Goal: Navigation & Orientation: Find specific page/section

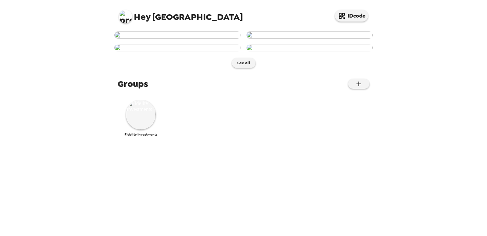
click at [164, 39] on img at bounding box center [177, 34] width 126 height 7
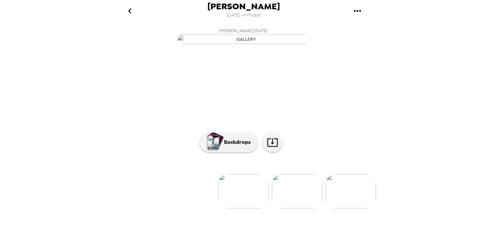
scroll to position [1, 0]
click at [248, 146] on p "Backdrops" at bounding box center [235, 142] width 30 height 8
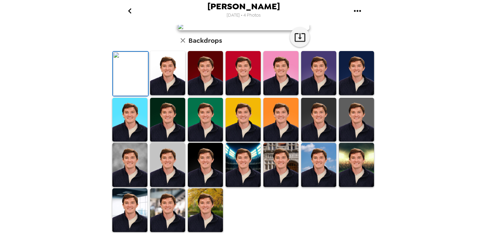
scroll to position [145, 0]
click at [173, 219] on img at bounding box center [167, 210] width 35 height 44
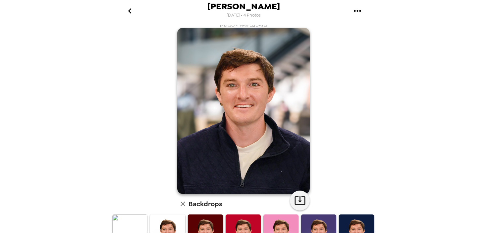
scroll to position [3, 0]
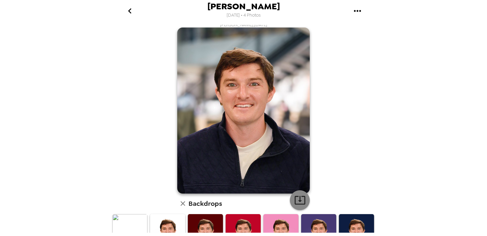
click at [298, 201] on icon "button" at bounding box center [299, 200] width 11 height 9
click at [129, 10] on icon "go back" at bounding box center [129, 10] width 3 height 5
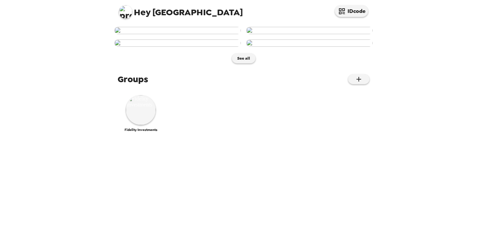
scroll to position [44, 0]
click at [209, 34] on img at bounding box center [177, 30] width 126 height 7
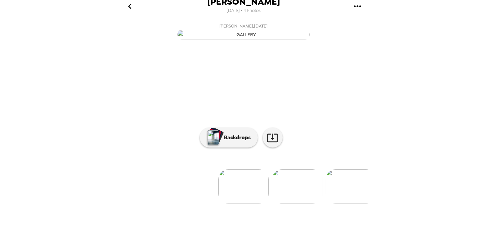
click at [299, 204] on img at bounding box center [297, 186] width 50 height 34
click at [352, 10] on icon "gallery menu" at bounding box center [357, 6] width 11 height 11
click at [419, 124] on div at bounding box center [243, 118] width 487 height 236
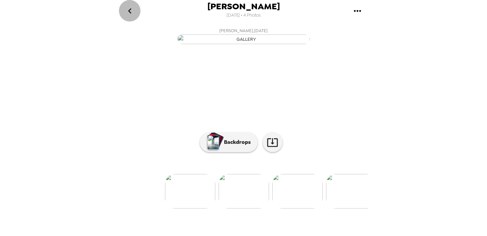
click at [128, 9] on icon "go back" at bounding box center [129, 11] width 11 height 11
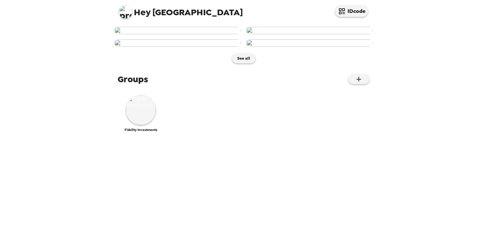
scroll to position [11, 0]
click at [288, 34] on img at bounding box center [309, 30] width 126 height 7
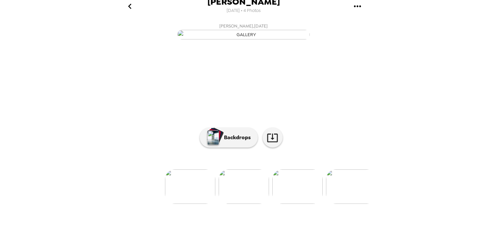
scroll to position [9, 0]
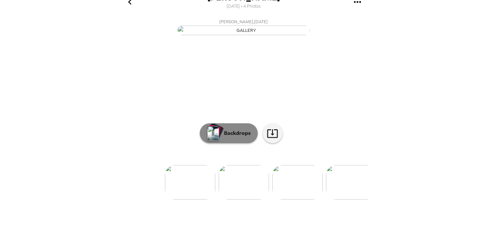
click at [247, 143] on button "Backdrops" at bounding box center [229, 133] width 58 height 20
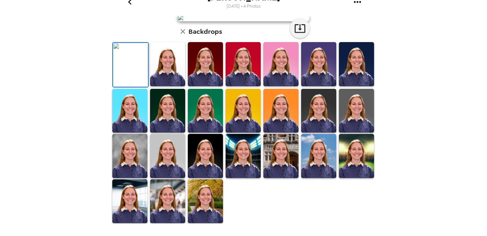
click at [278, 162] on img at bounding box center [280, 156] width 35 height 44
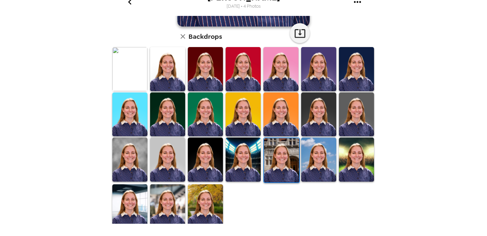
scroll to position [166, 0]
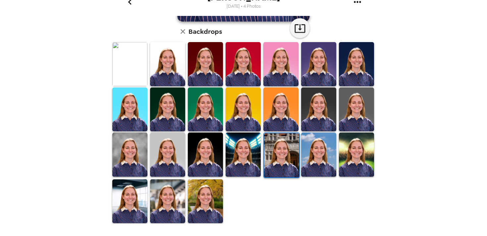
click at [214, 202] on img at bounding box center [205, 201] width 35 height 44
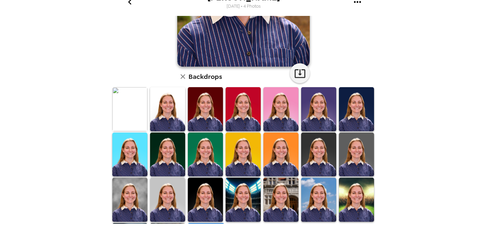
scroll to position [137, 0]
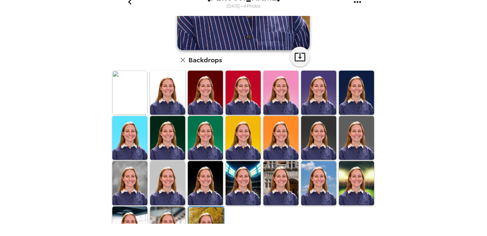
click at [274, 185] on img at bounding box center [280, 183] width 35 height 44
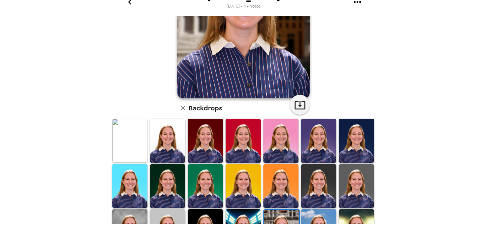
scroll to position [148, 0]
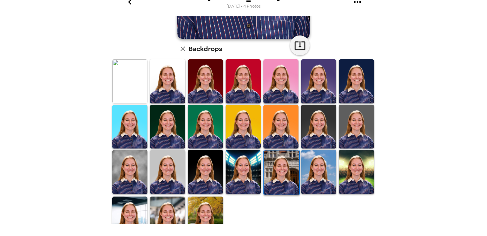
click at [174, 207] on img at bounding box center [167, 218] width 35 height 44
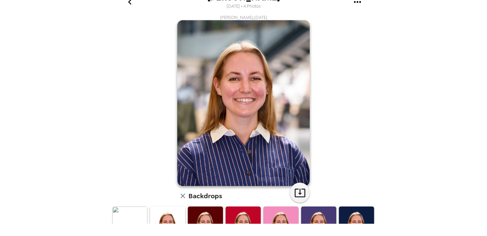
scroll to position [0, 0]
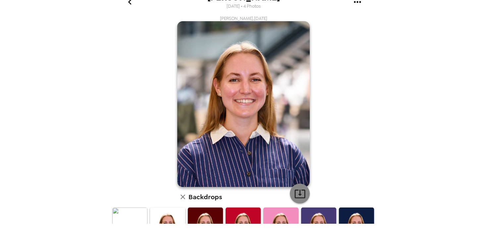
click at [297, 193] on icon "button" at bounding box center [300, 194] width 12 height 12
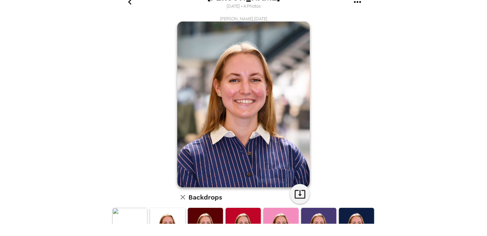
scroll to position [0, 0]
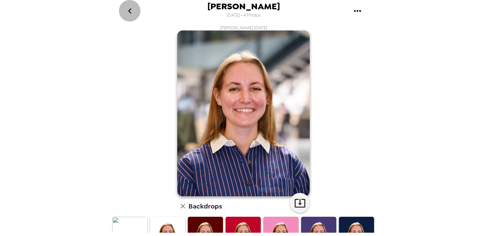
click at [131, 12] on icon "go back" at bounding box center [129, 11] width 11 height 11
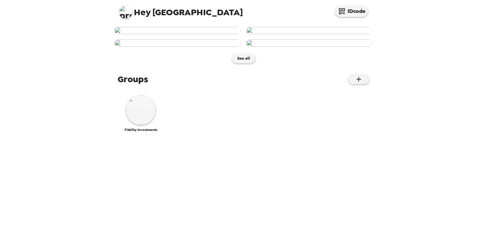
click at [122, 12] on img at bounding box center [125, 11] width 13 height 13
click at [264, 13] on div at bounding box center [243, 118] width 487 height 236
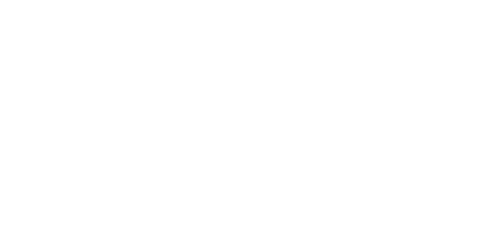
scroll to position [223, 0]
click at [150, 18] on img at bounding box center [141, 3] width 30 height 30
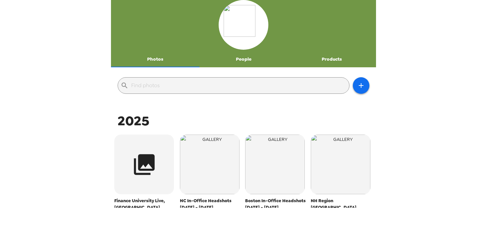
scroll to position [23, 0]
